Goal: Task Accomplishment & Management: Use online tool/utility

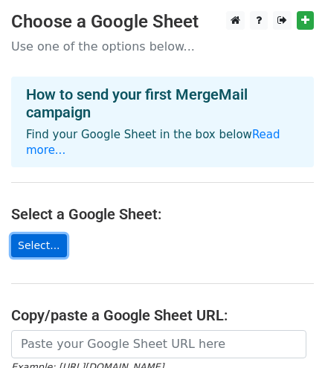
click at [43, 234] on link "Select..." at bounding box center [39, 245] width 56 height 23
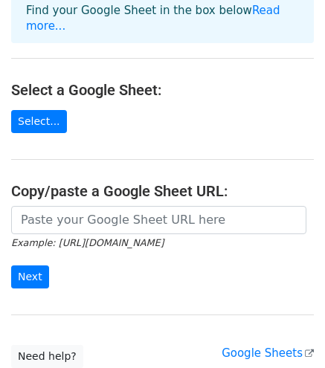
scroll to position [224, 0]
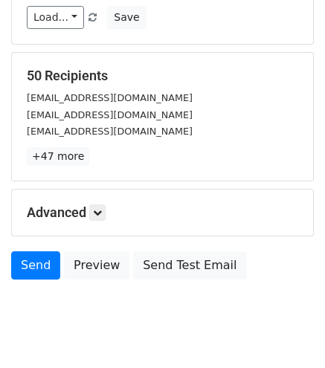
scroll to position [265, 0]
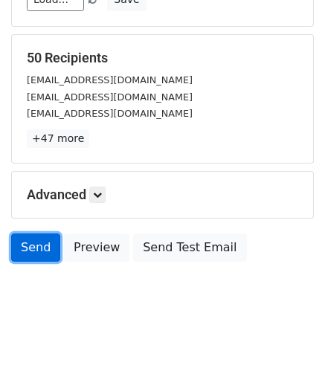
click at [37, 233] on link "Send" at bounding box center [35, 247] width 49 height 28
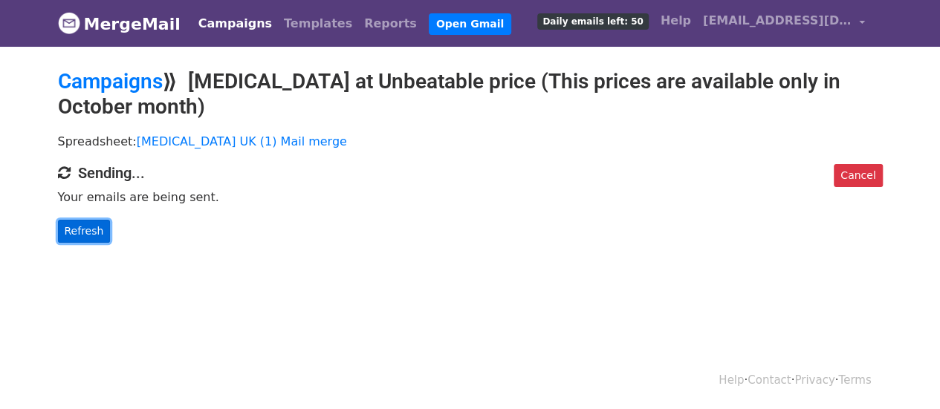
click at [86, 228] on link "Refresh" at bounding box center [84, 231] width 53 height 23
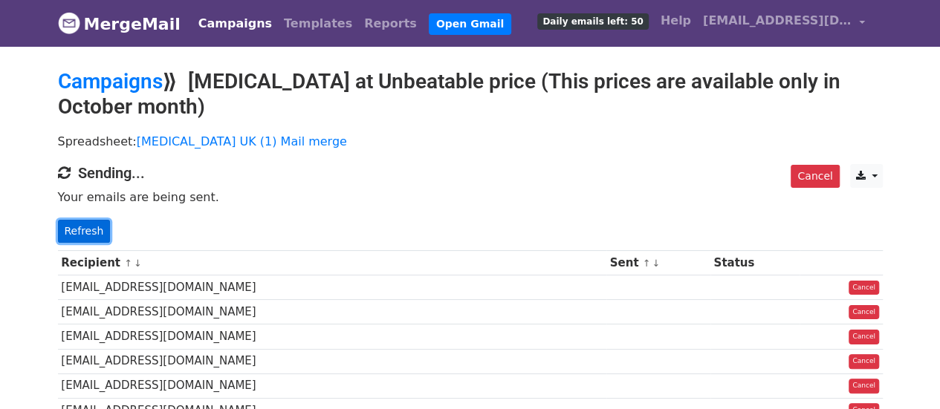
click at [77, 236] on link "Refresh" at bounding box center [84, 231] width 53 height 23
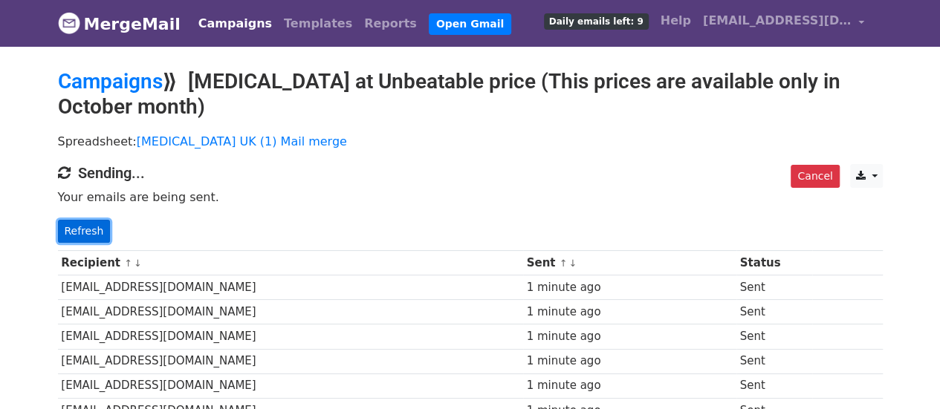
click at [79, 230] on link "Refresh" at bounding box center [84, 231] width 53 height 23
